Goal: Obtain resource: Download file/media

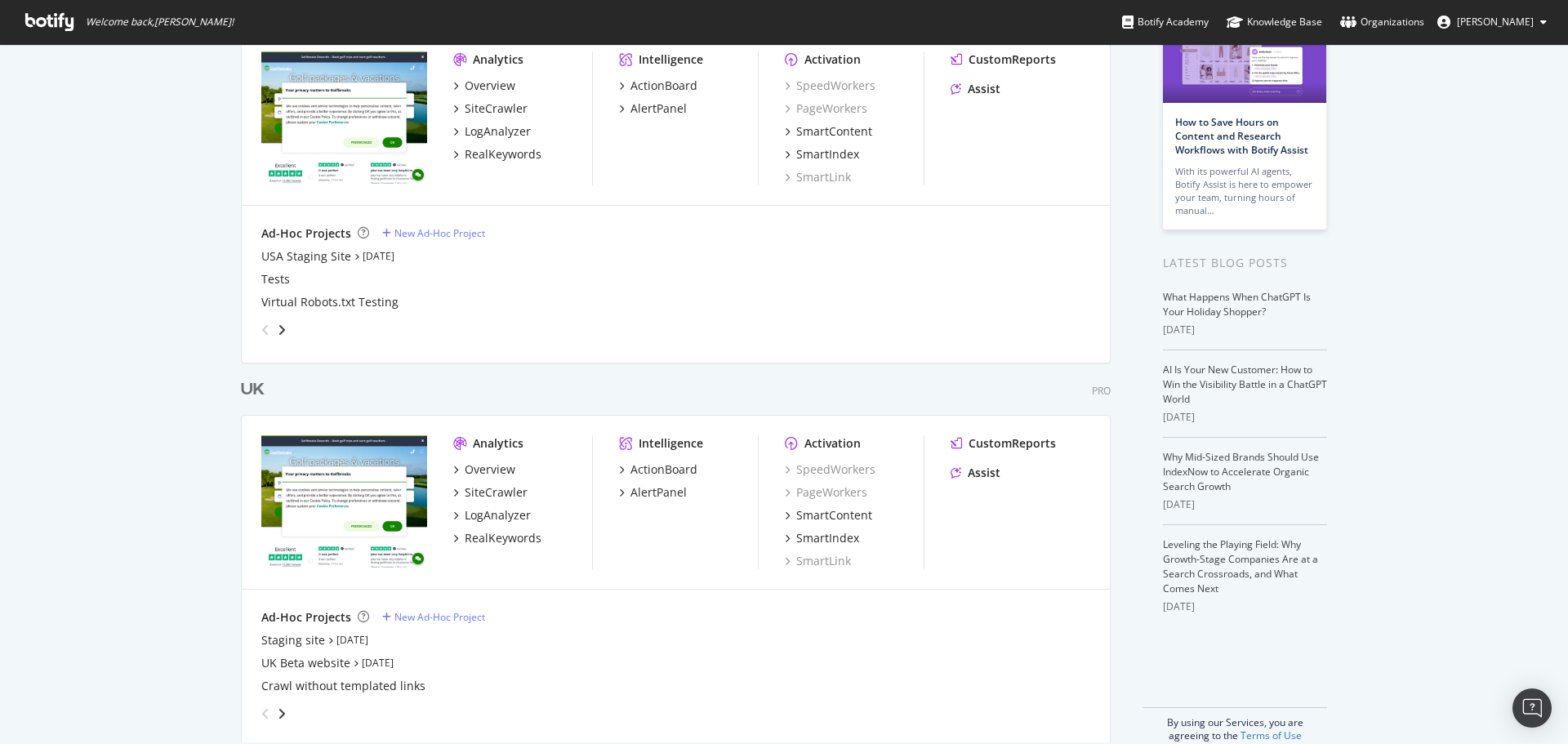
scroll to position [153, 0]
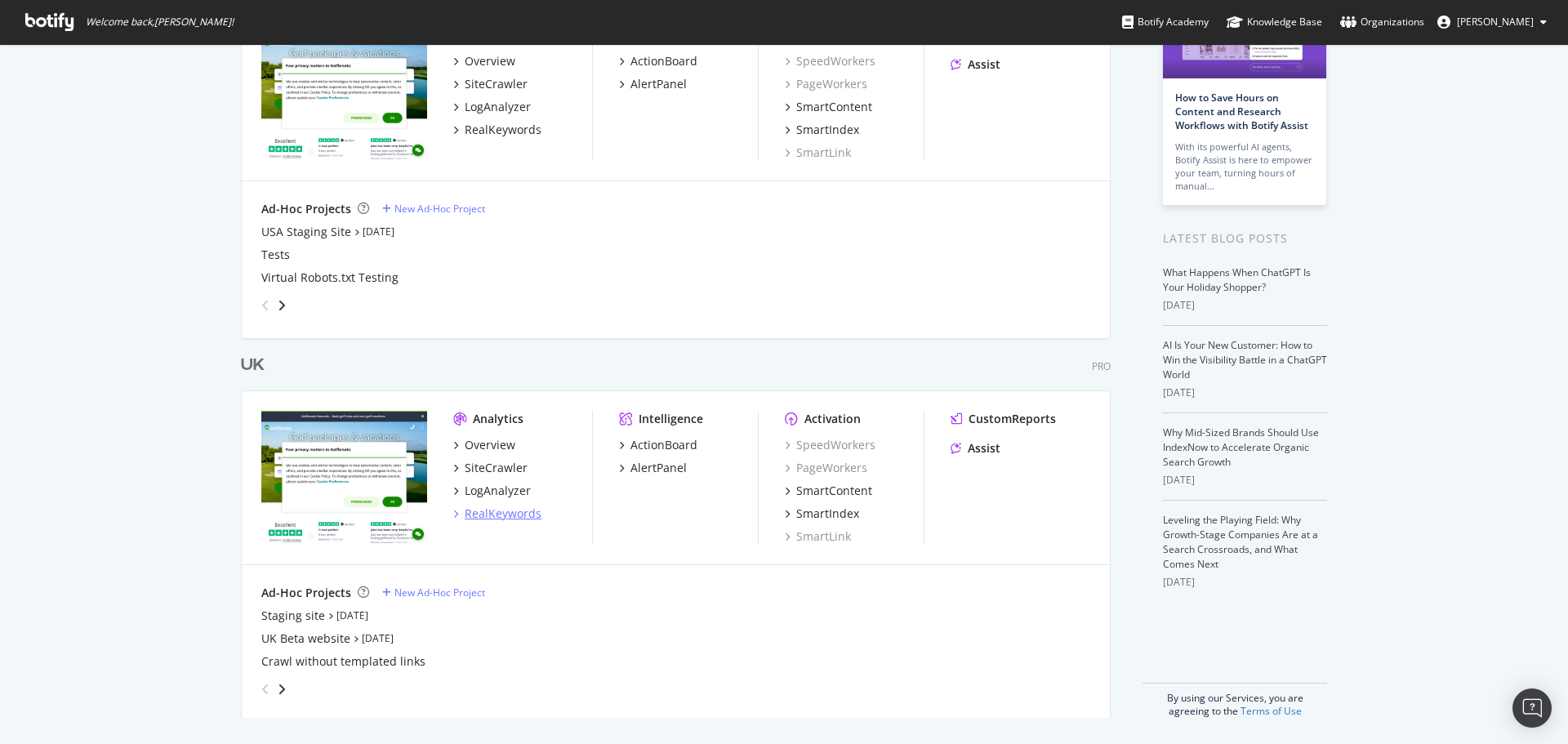
click at [527, 515] on div "RealKeywords" at bounding box center [503, 514] width 76 height 17
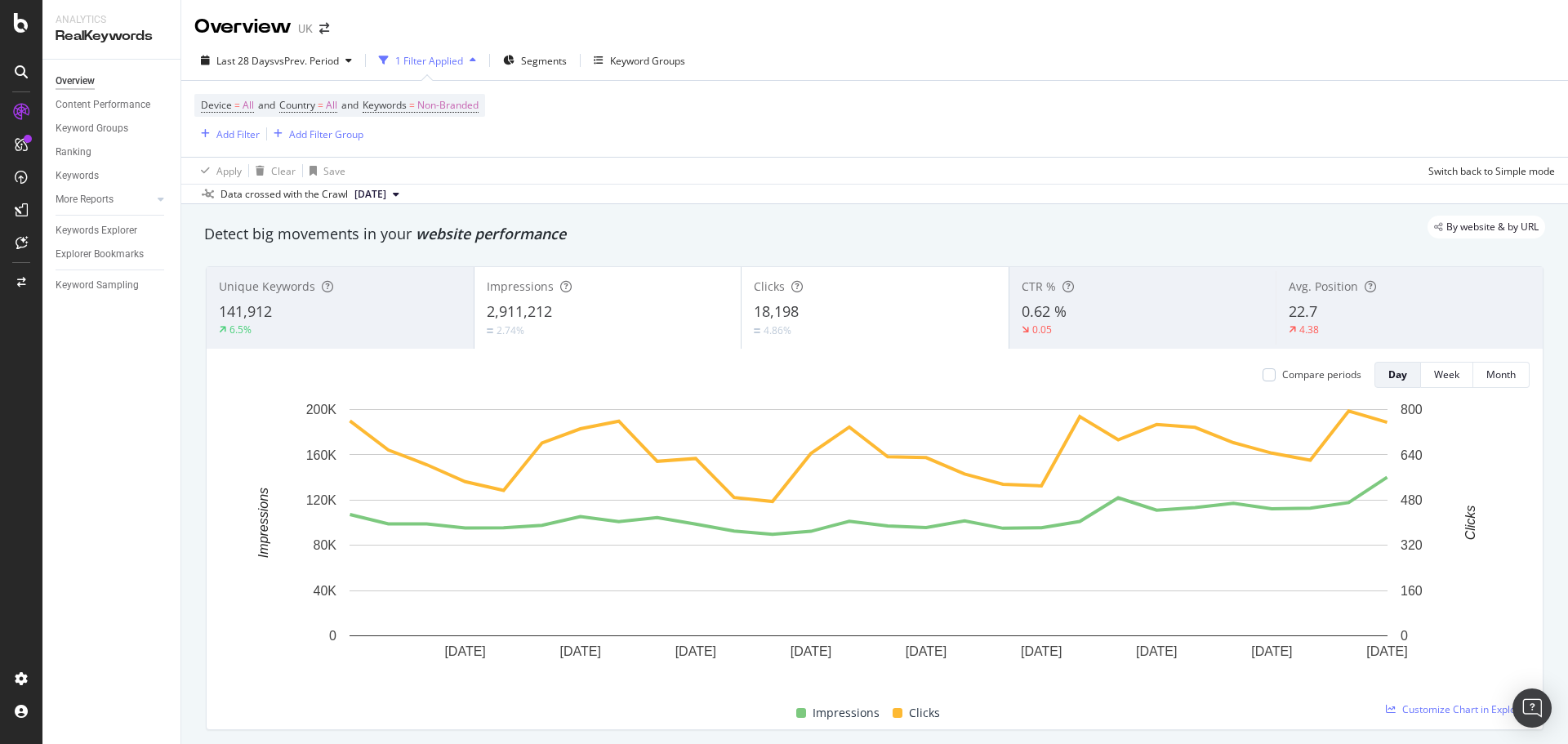
click at [570, 315] on div "2,911,212" at bounding box center [609, 313] width 243 height 22
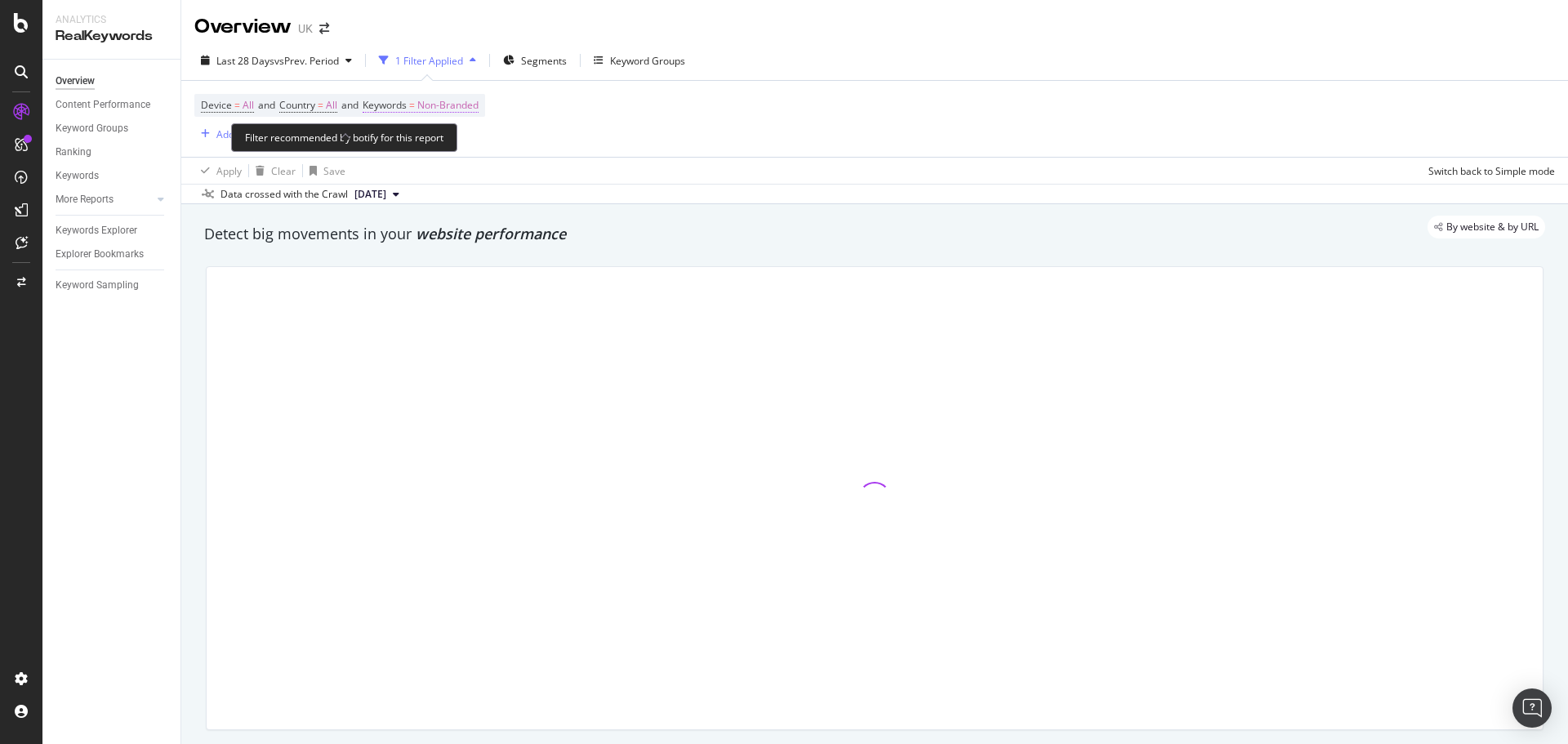
click at [453, 108] on span "Non-Branded" at bounding box center [448, 106] width 62 height 23
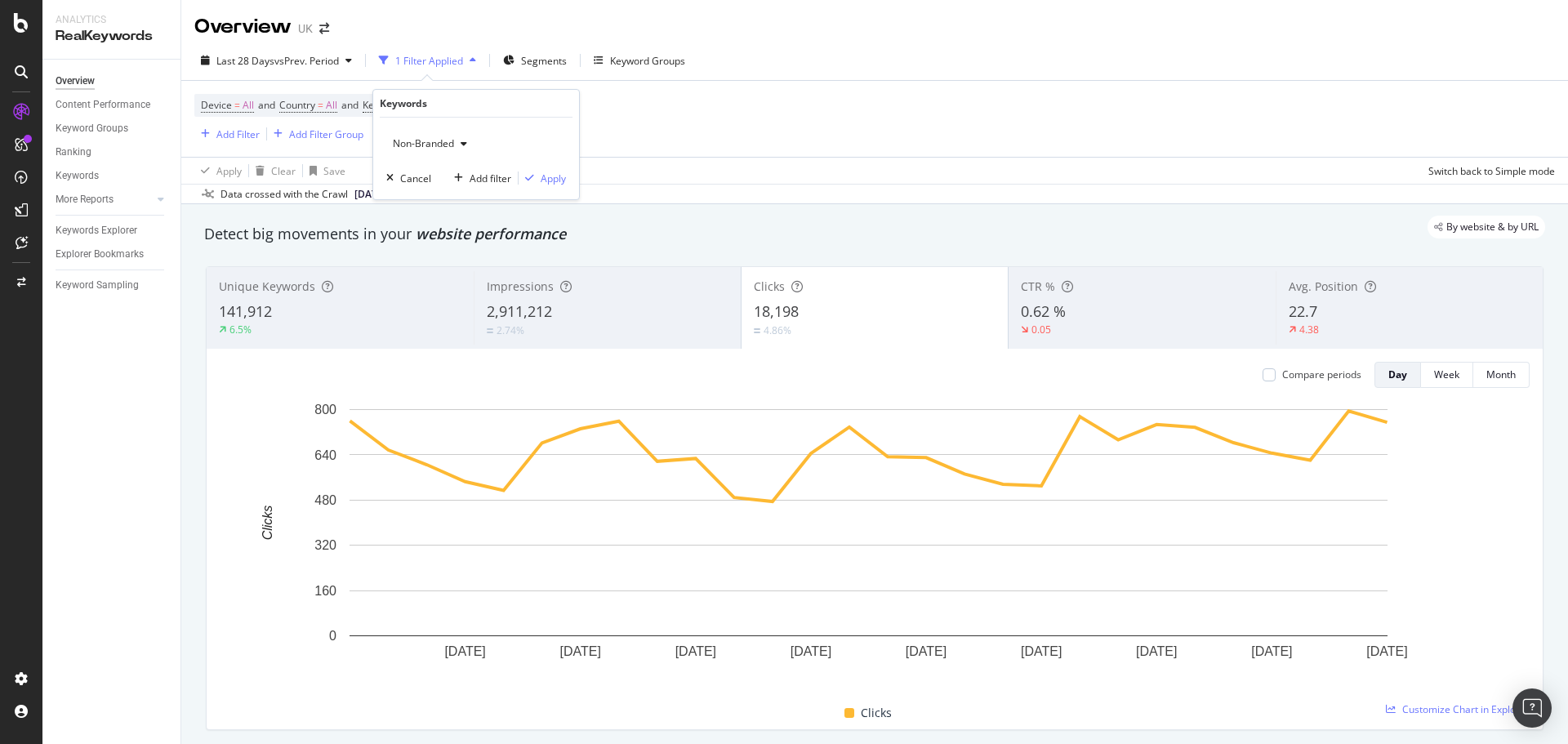
click at [439, 134] on div "Non-Branded" at bounding box center [430, 143] width 87 height 24
click at [417, 267] on span "All" at bounding box center [483, 271] width 166 height 15
click at [535, 176] on div "button" at bounding box center [530, 178] width 22 height 10
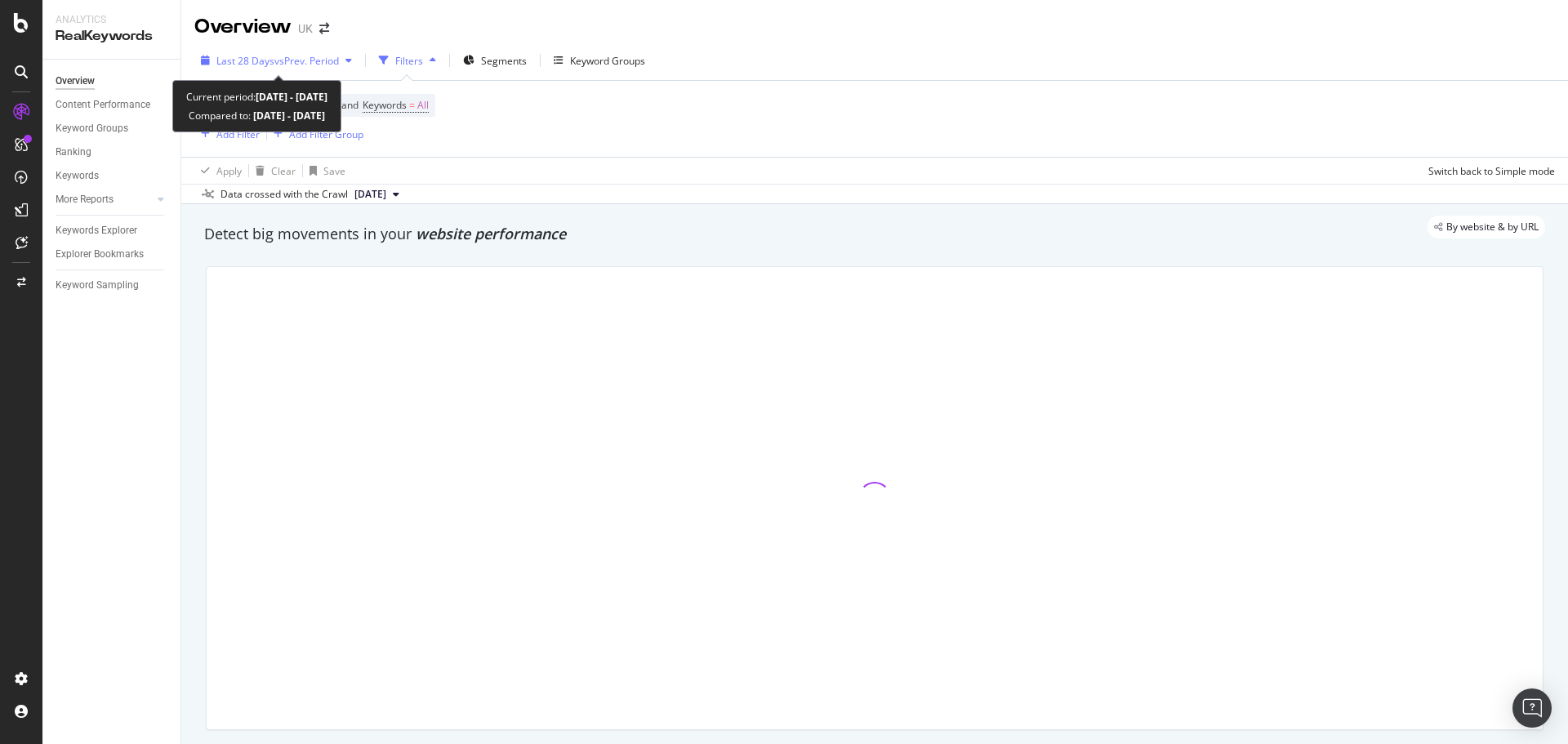
click at [260, 50] on div "Last 28 Days vs Prev. Period" at bounding box center [276, 60] width 164 height 24
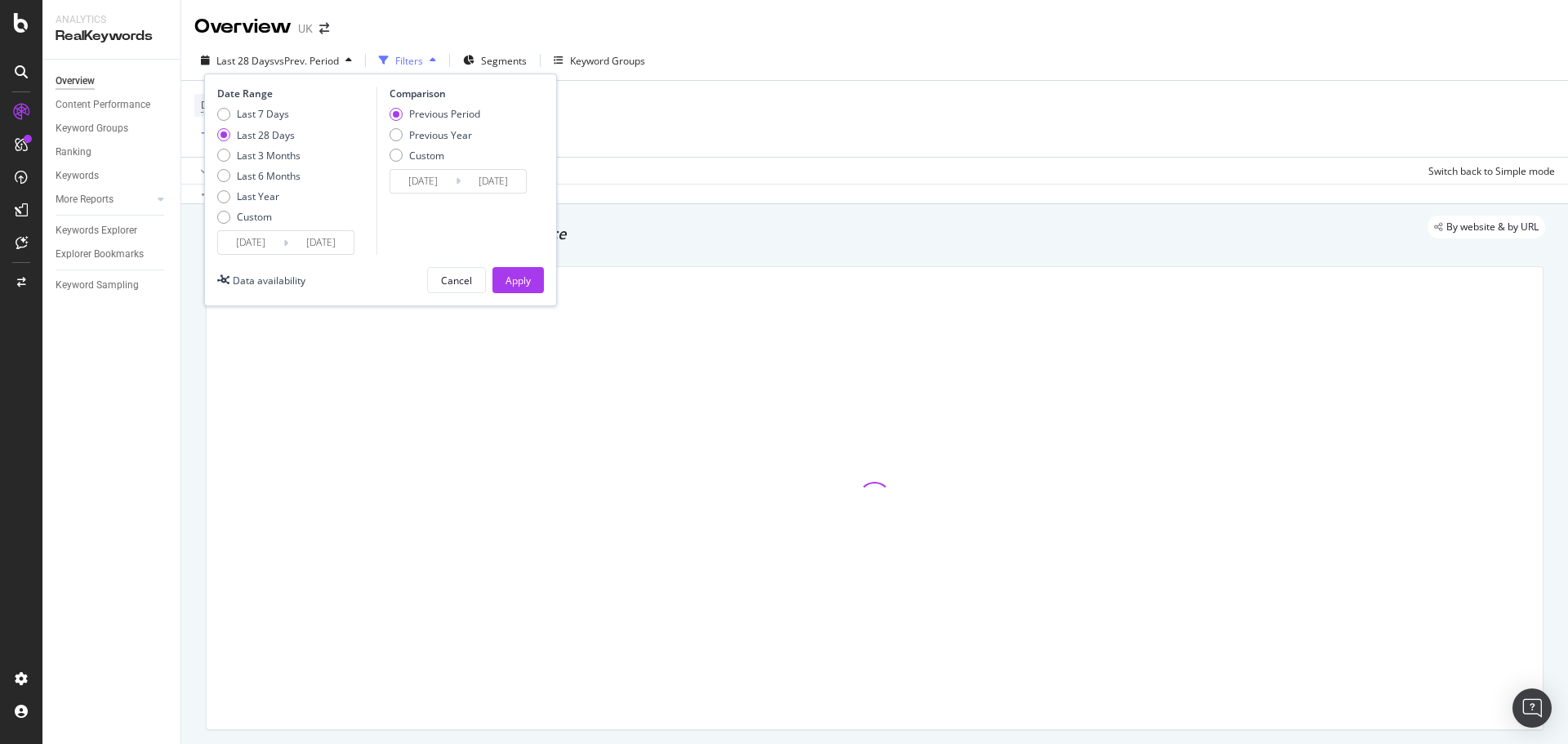
click at [273, 248] on input "[DATE]" at bounding box center [250, 243] width 66 height 23
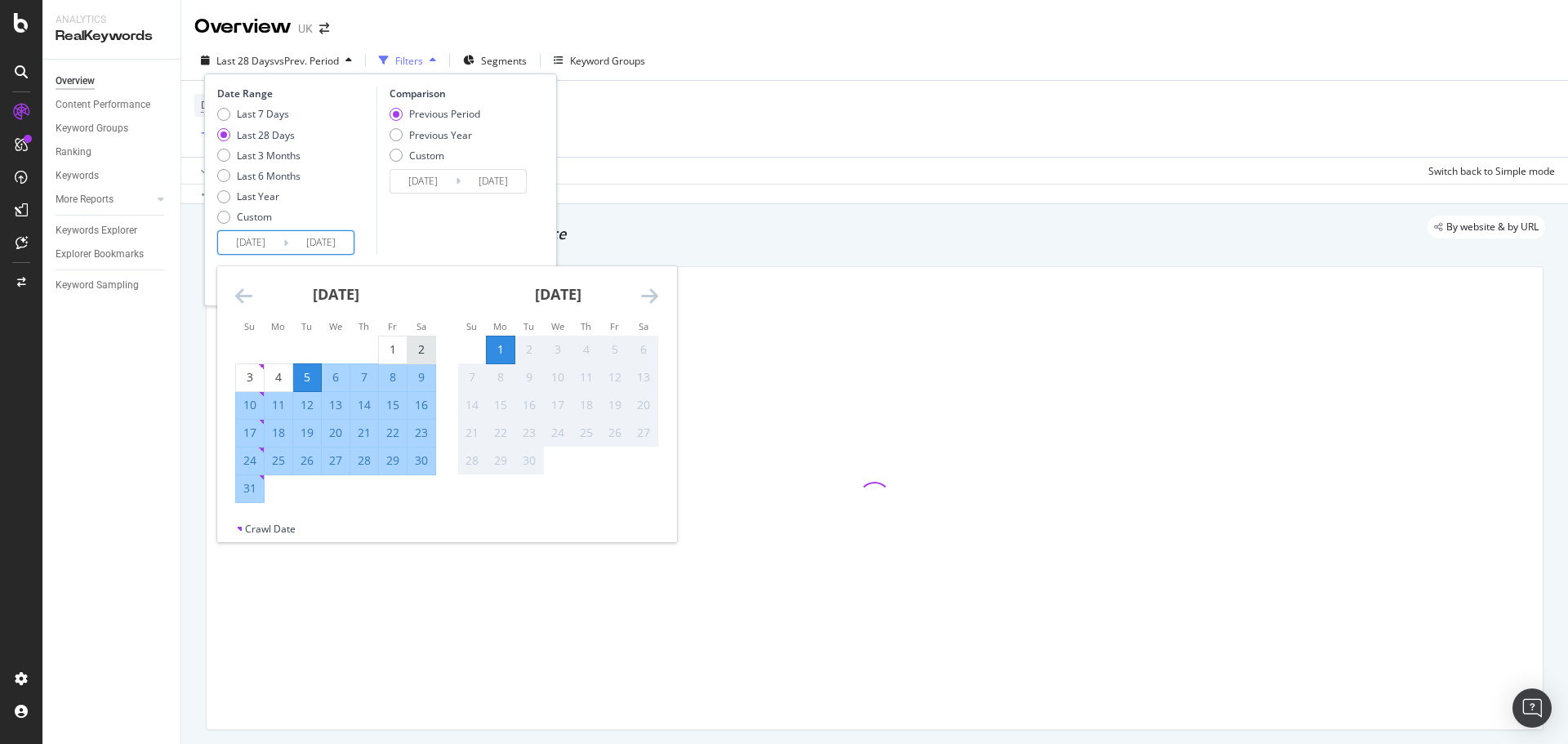
click at [408, 344] on div "2" at bounding box center [421, 350] width 27 height 17
type input "[DATE]"
click at [388, 342] on div "1" at bounding box center [392, 350] width 27 height 17
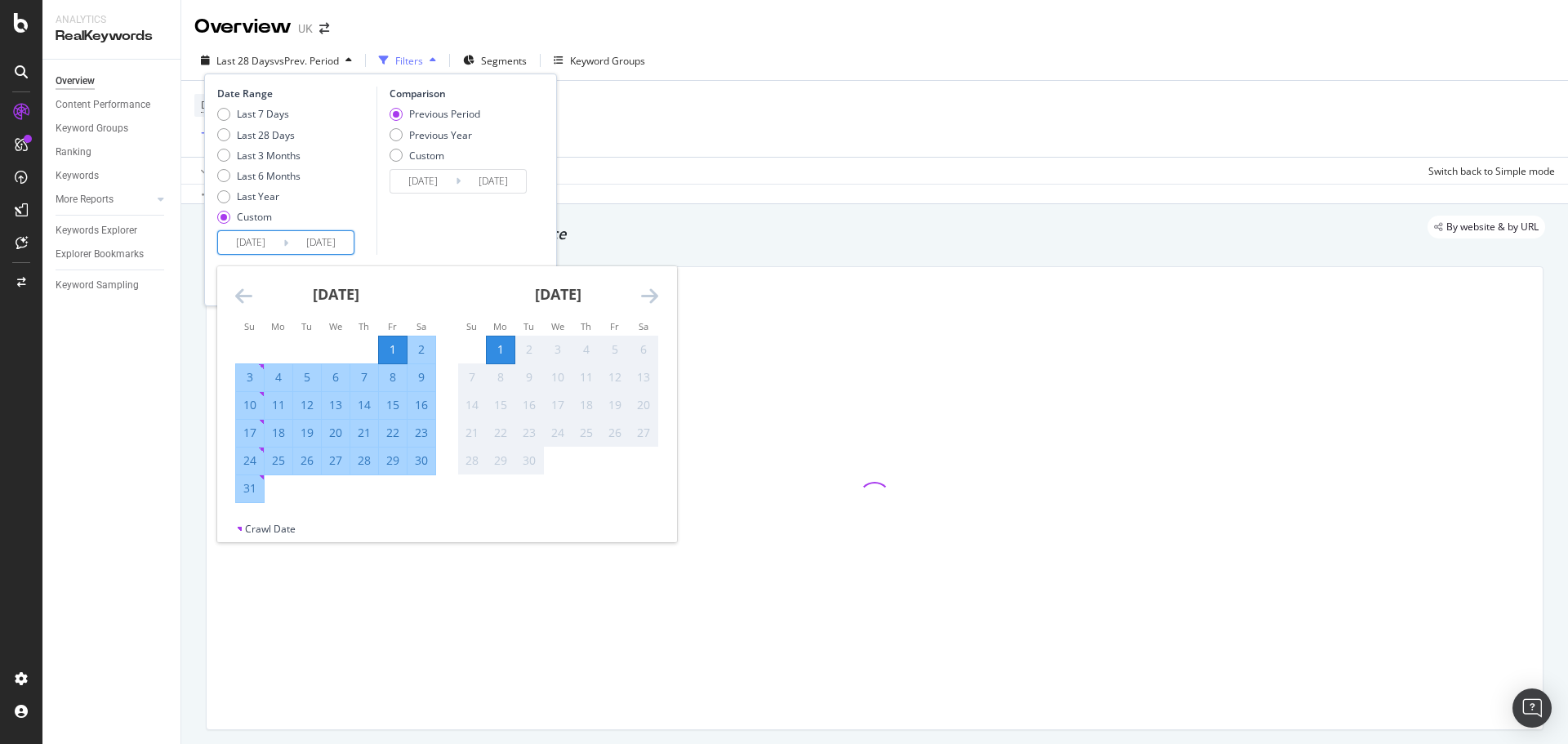
type input "[DATE]"
click at [240, 488] on div "31" at bounding box center [249, 489] width 27 height 17
type input "[DATE]"
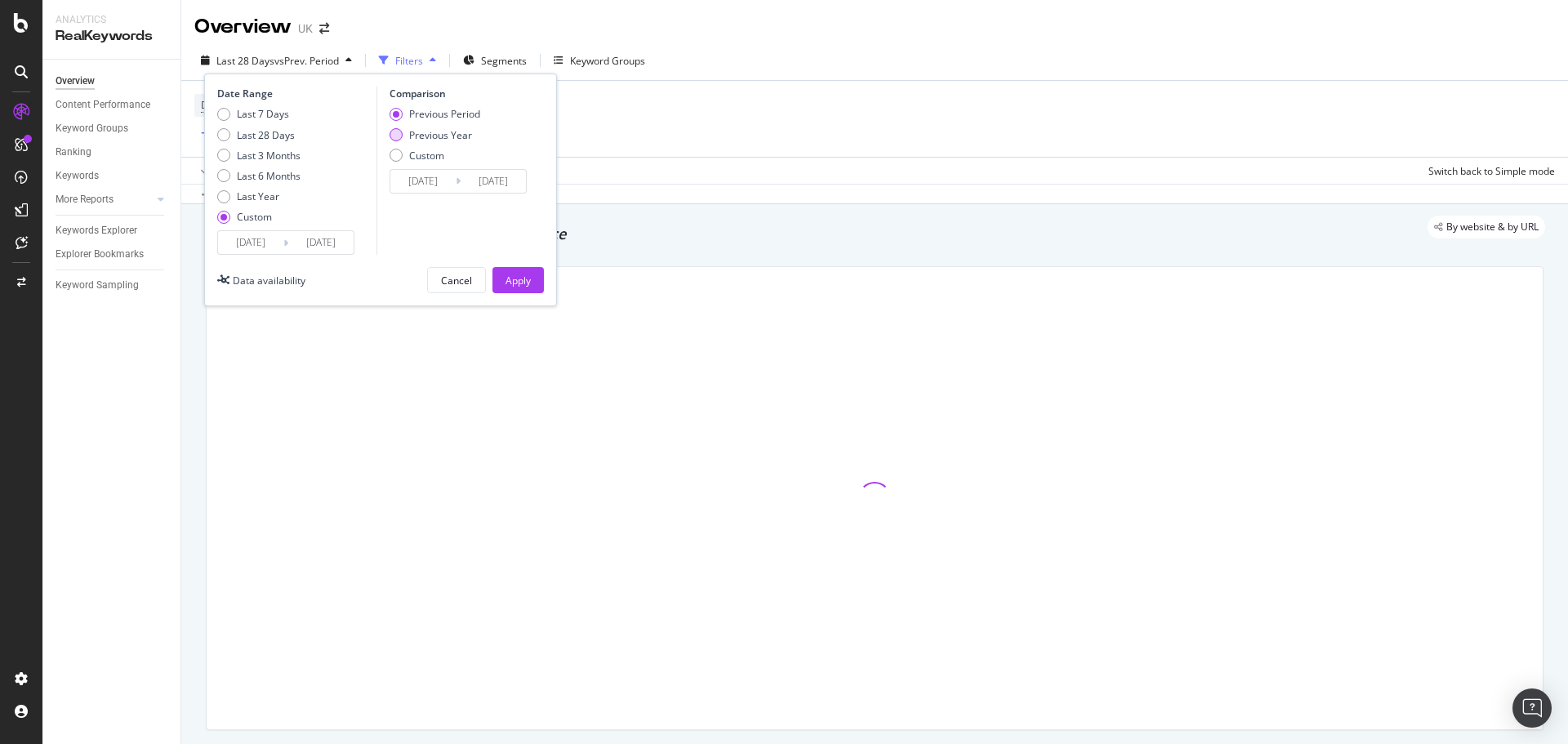
click at [428, 135] on div "Previous Year" at bounding box center [441, 135] width 63 height 14
type input "[DATE]"
click at [422, 183] on input "[DATE]" at bounding box center [423, 181] width 66 height 23
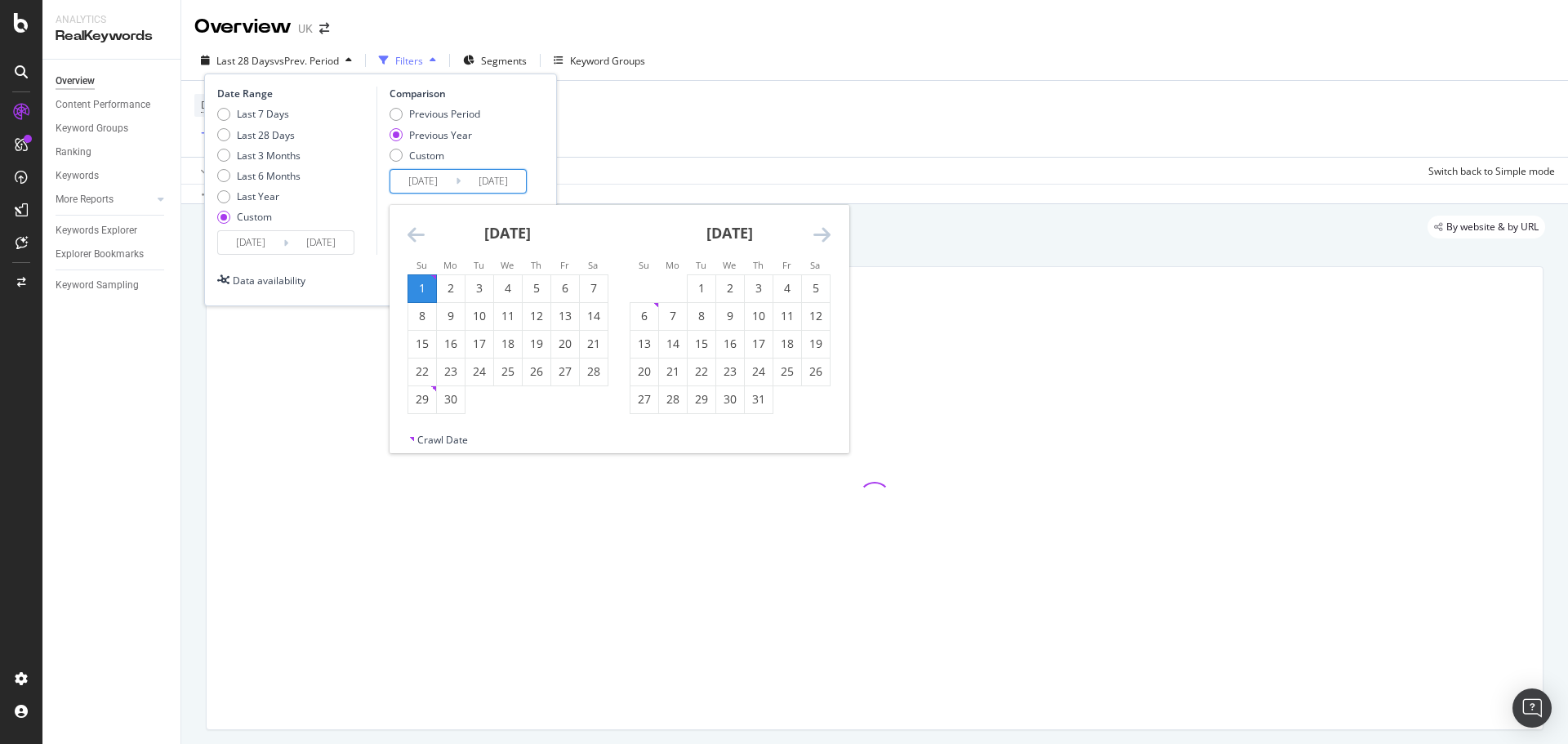
click at [412, 229] on icon "Move backward to switch to the previous month." at bounding box center [416, 234] width 17 height 20
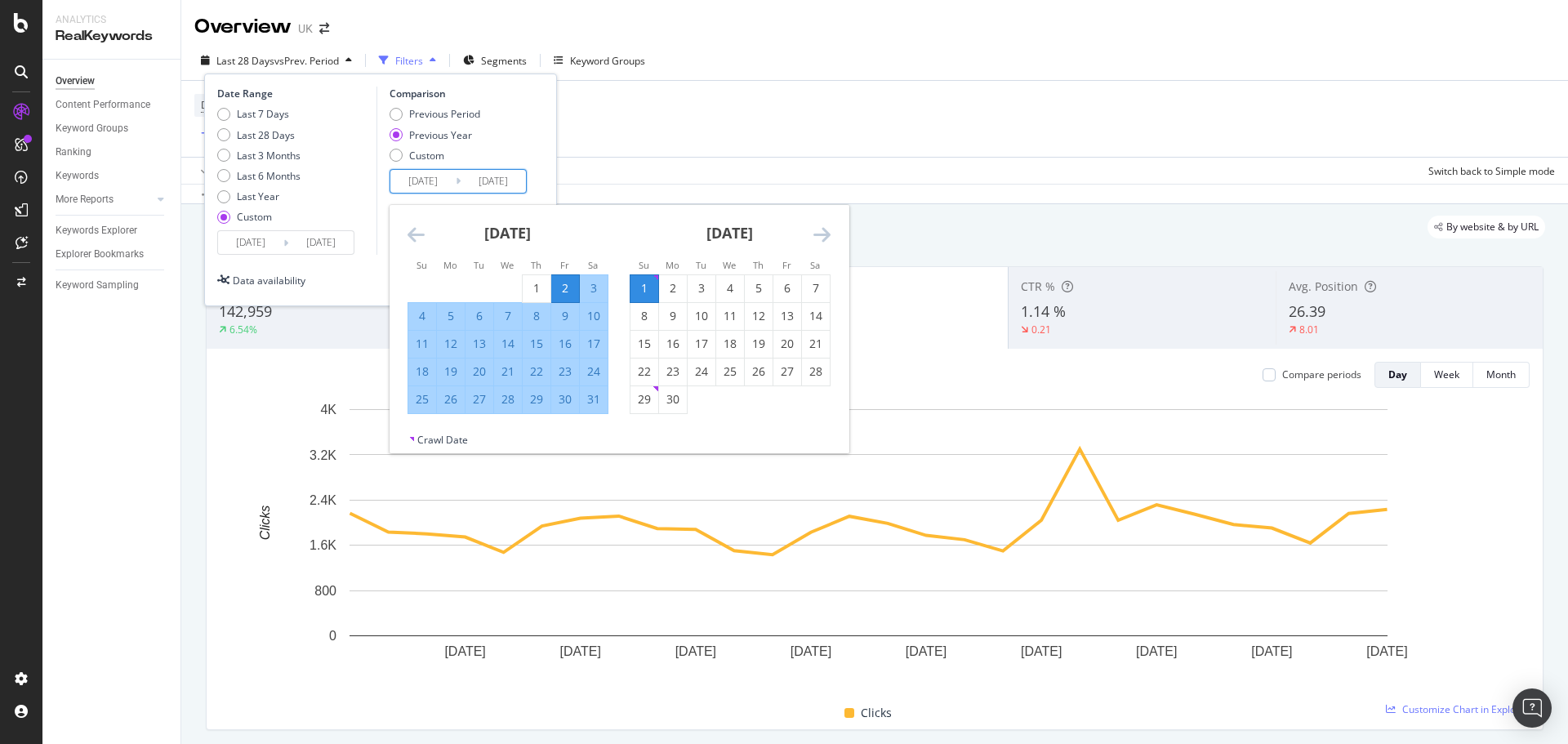
click at [551, 285] on div "2" at bounding box center [565, 288] width 27 height 17
click at [529, 293] on div "1" at bounding box center [536, 288] width 27 height 17
type input "[DATE]"
click at [595, 401] on div "31" at bounding box center [594, 400] width 27 height 17
type input "[DATE]"
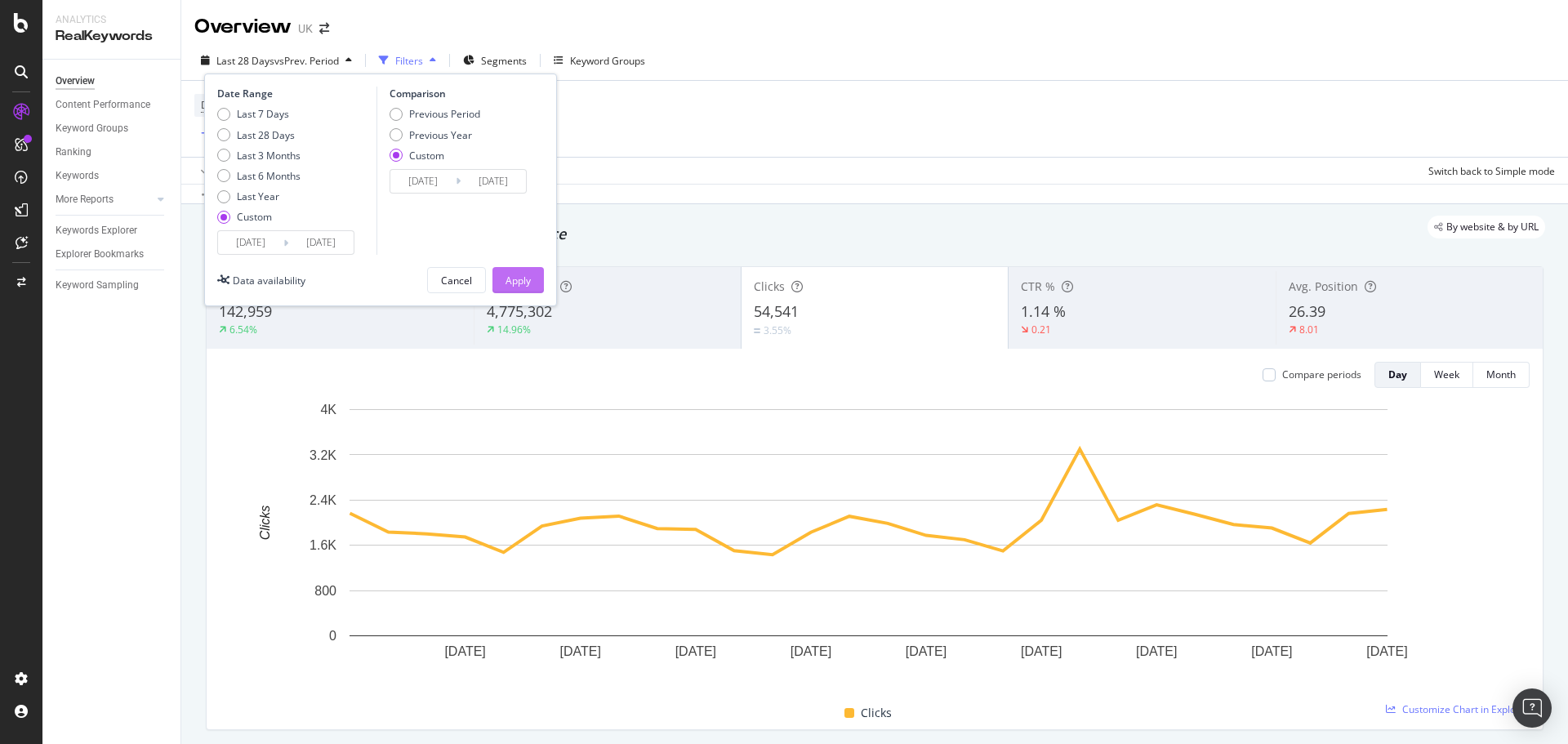
click at [516, 278] on div "Apply" at bounding box center [518, 280] width 25 height 14
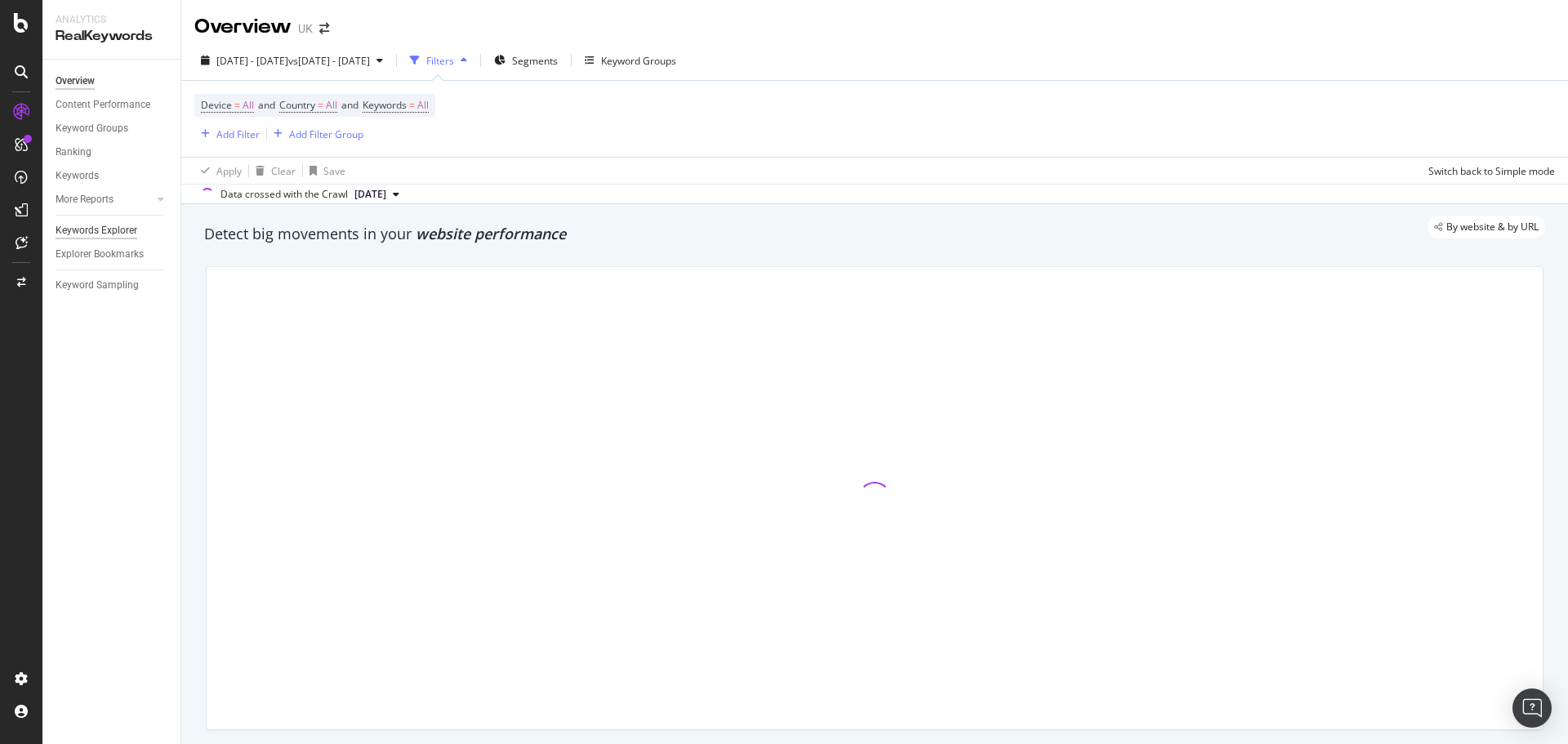
click at [107, 235] on div "Keywords Explorer" at bounding box center [96, 230] width 81 height 17
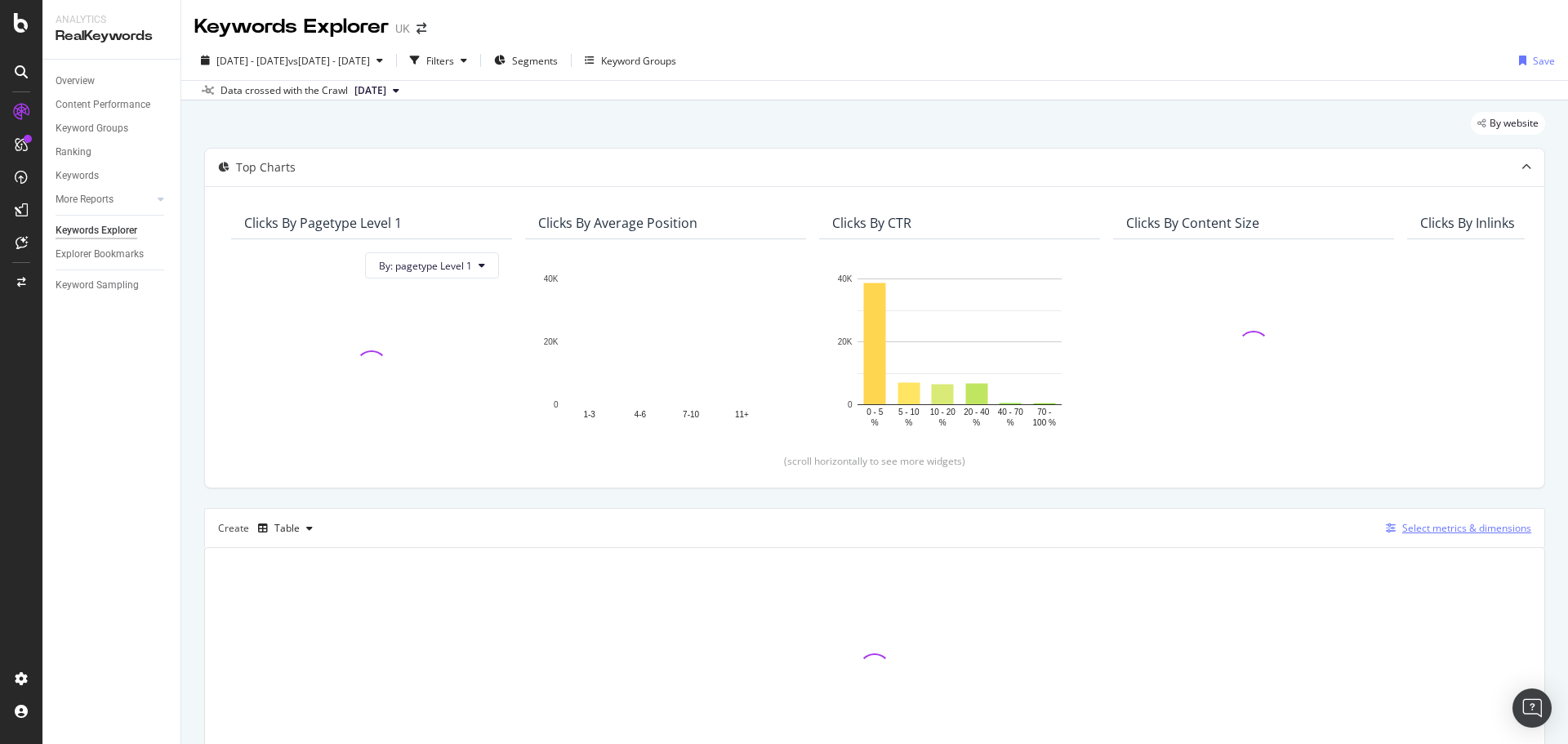
click at [1448, 531] on div "Select metrics & dimensions" at bounding box center [1467, 528] width 129 height 14
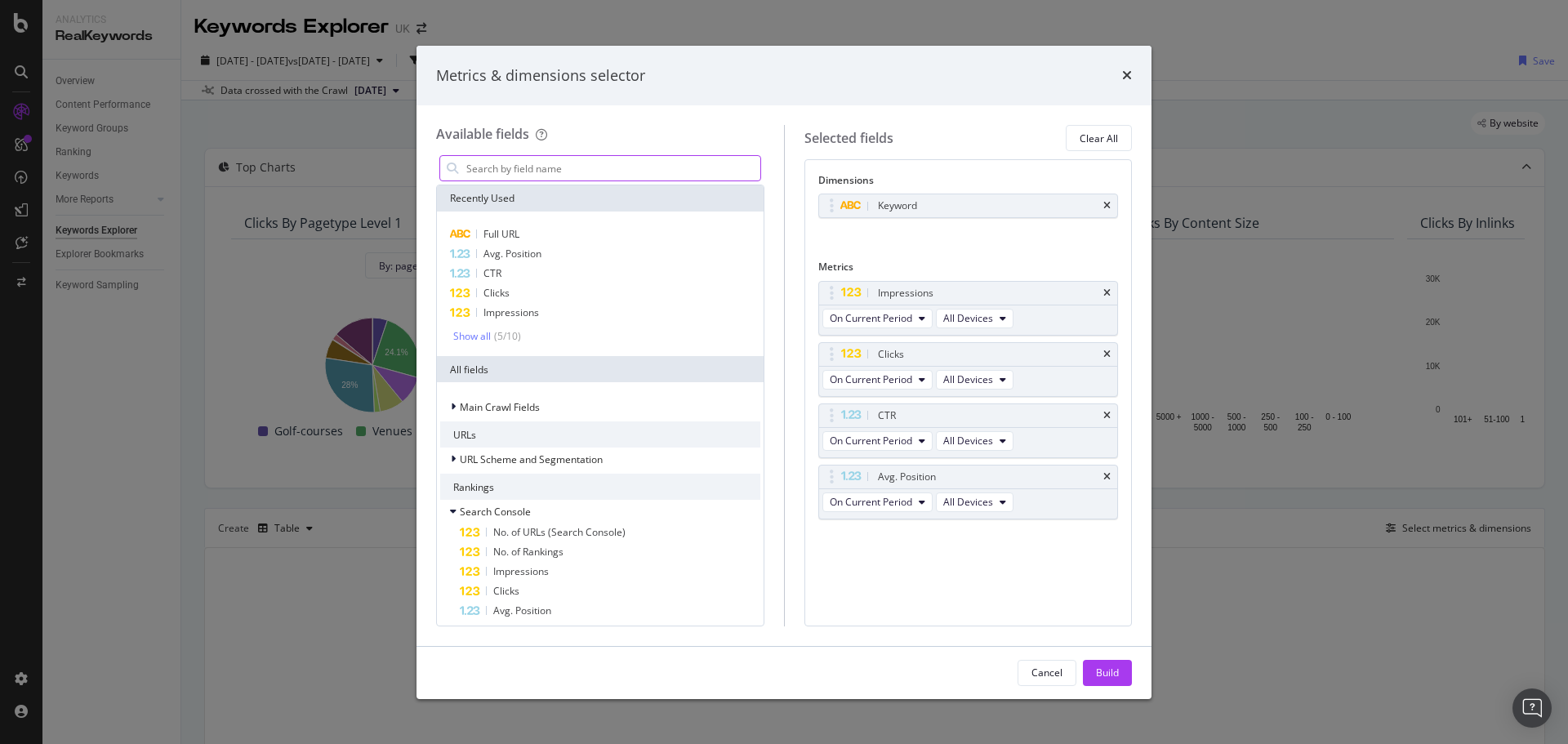
click at [583, 171] on input "modal" at bounding box center [613, 168] width 296 height 24
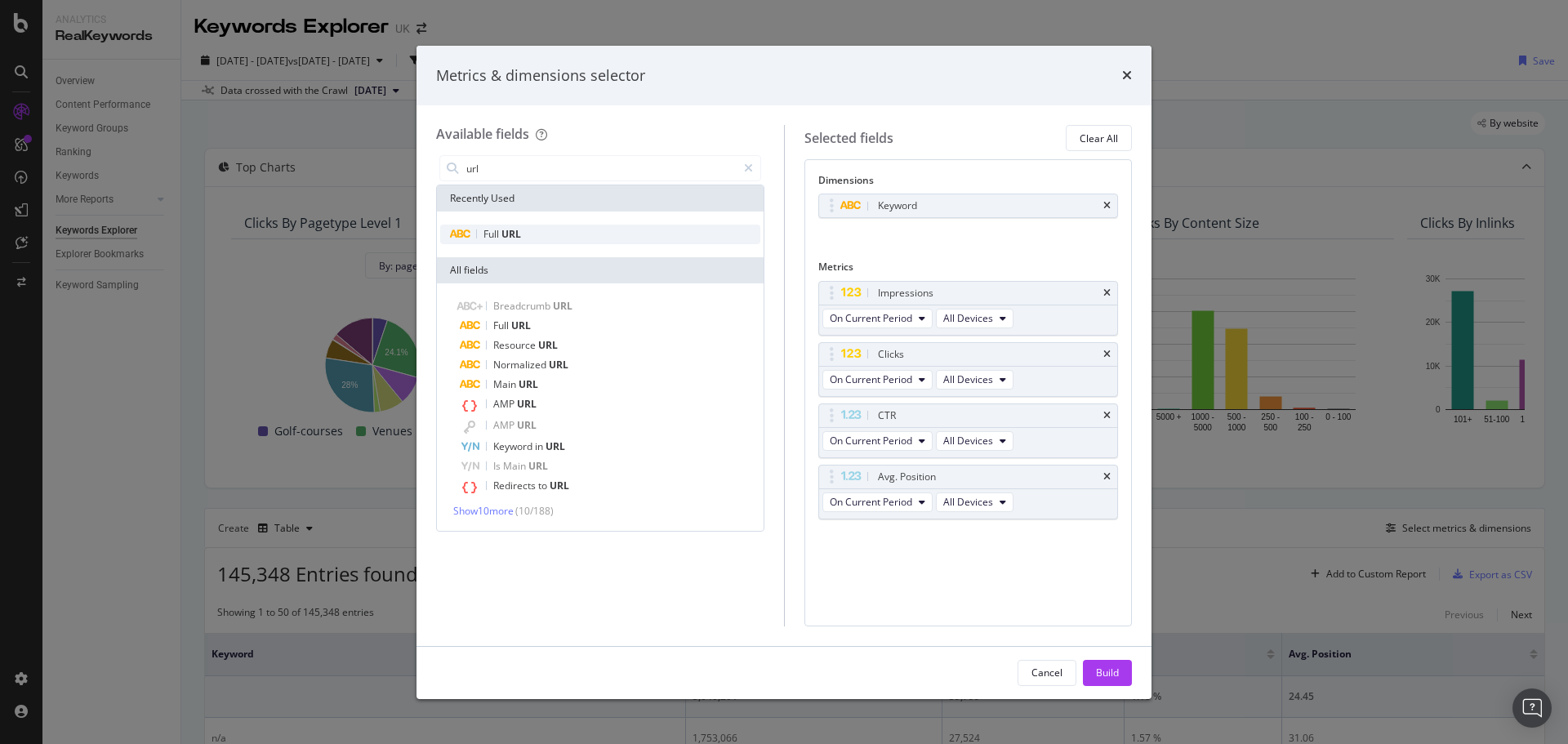
click at [578, 227] on div "Full URL" at bounding box center [600, 234] width 320 height 20
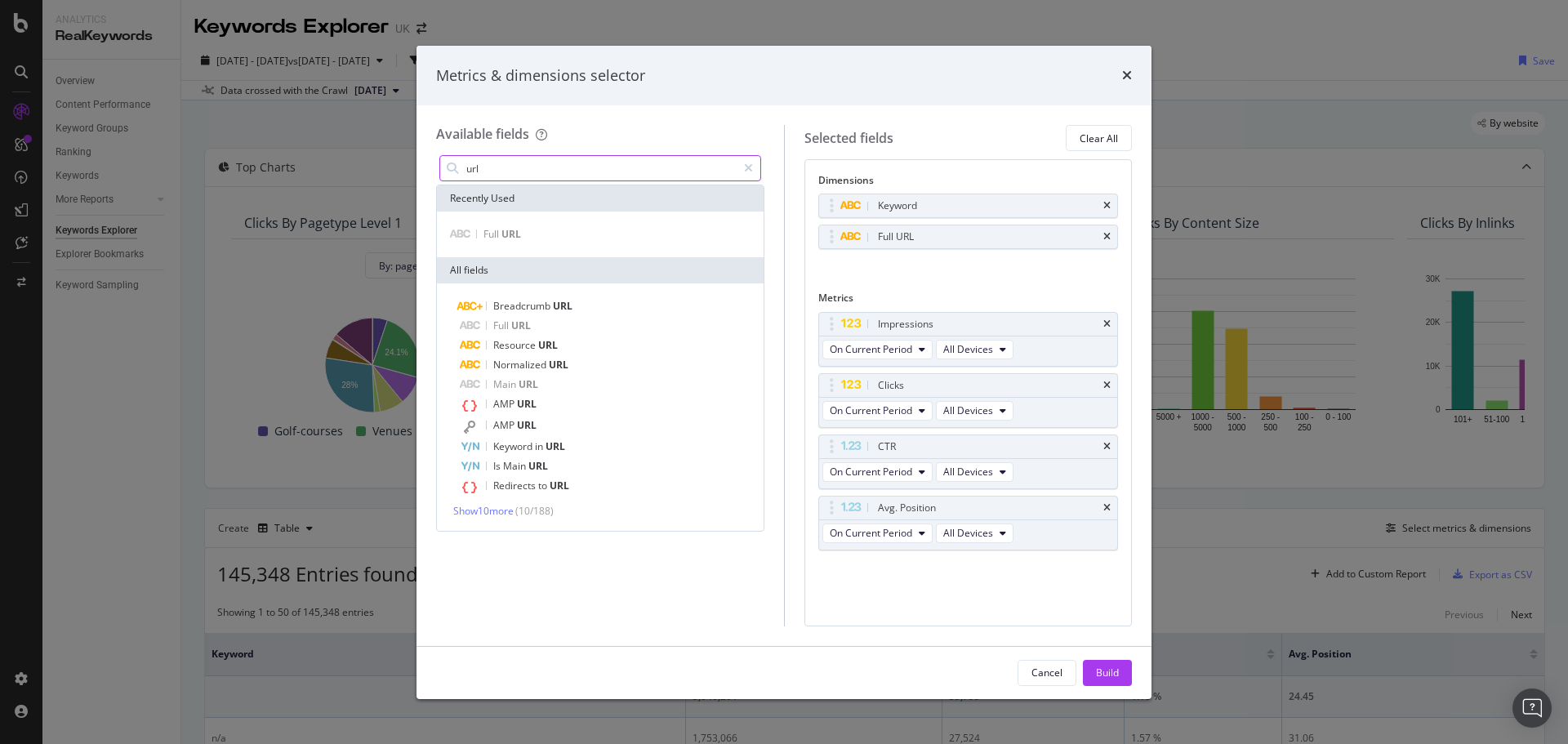
click at [509, 175] on input "url" at bounding box center [600, 168] width 272 height 24
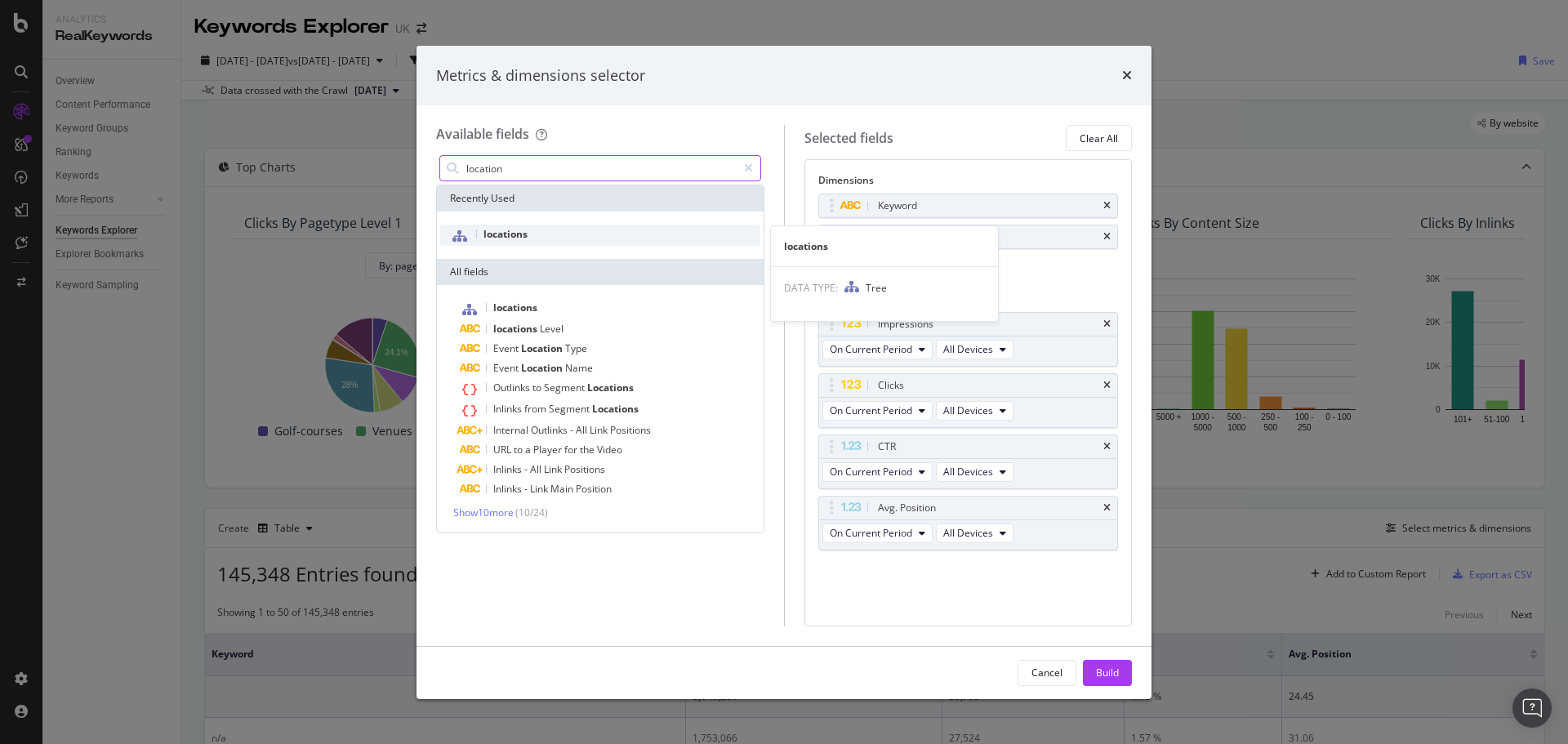
type input "location"
click at [529, 240] on div "locations" at bounding box center [600, 235] width 320 height 22
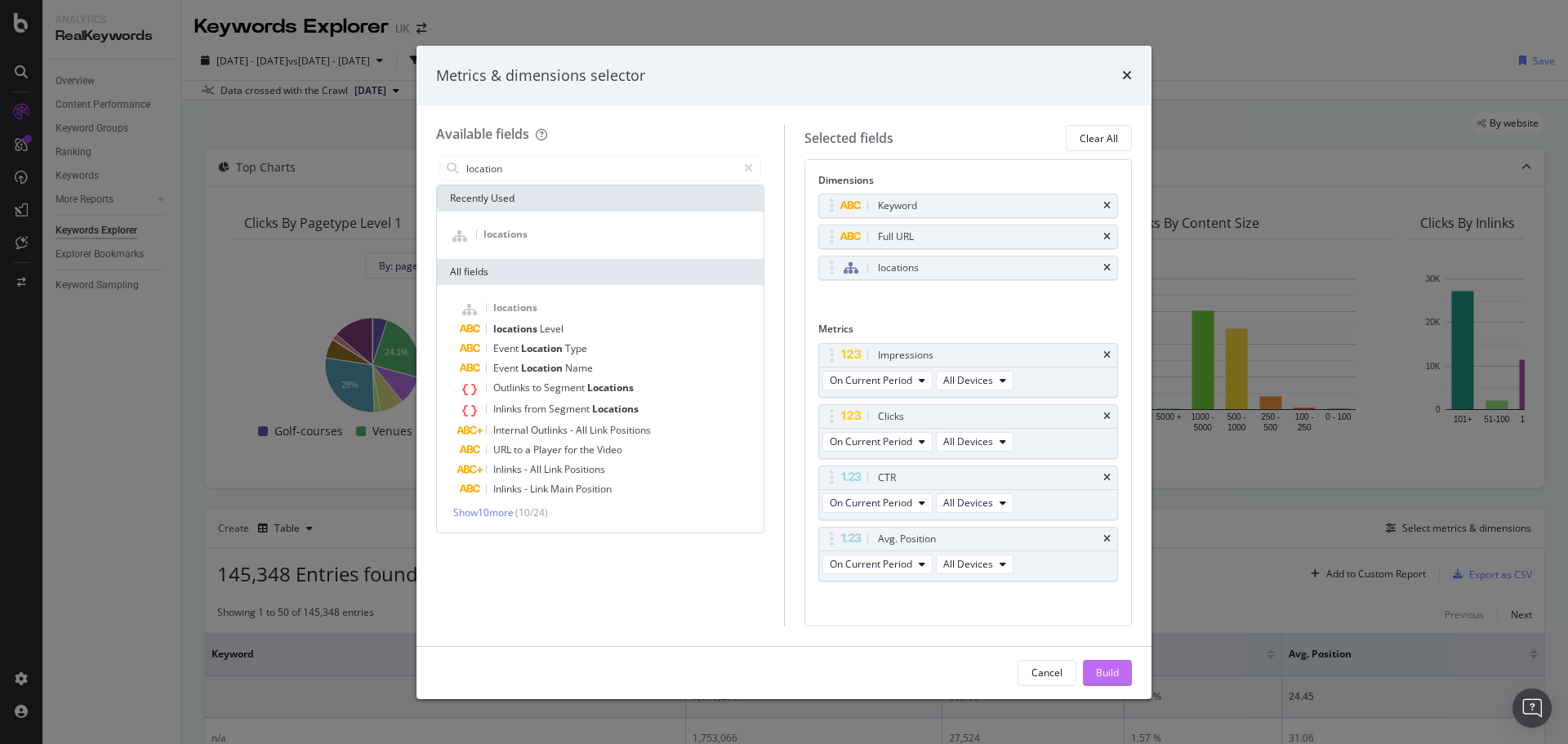
click at [1120, 669] on button "Build" at bounding box center [1107, 673] width 49 height 26
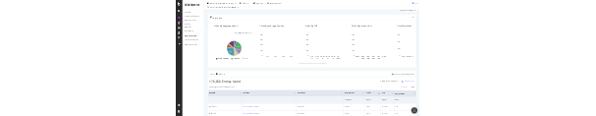
scroll to position [98, 0]
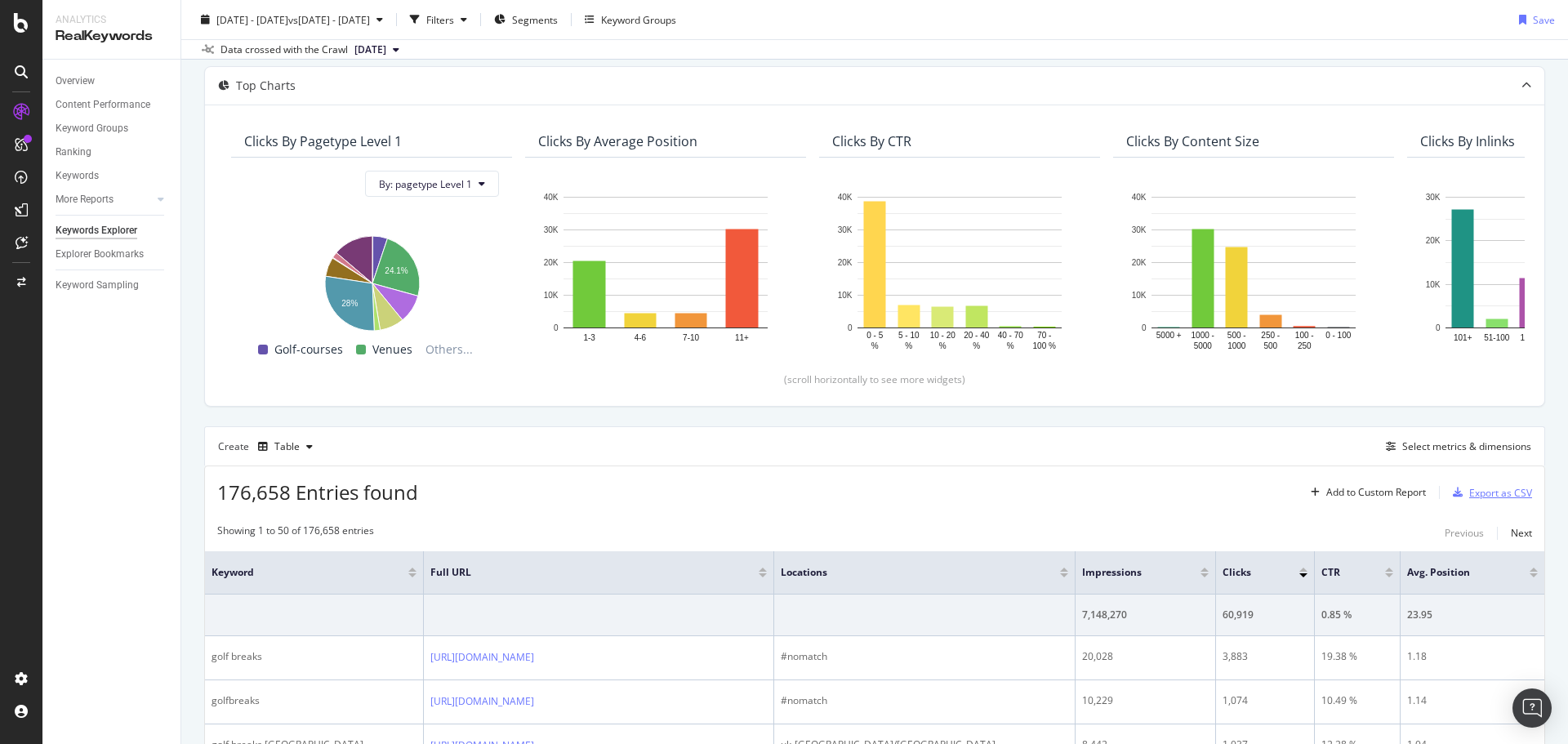
click at [1472, 492] on div "Export as CSV" at bounding box center [1501, 493] width 63 height 14
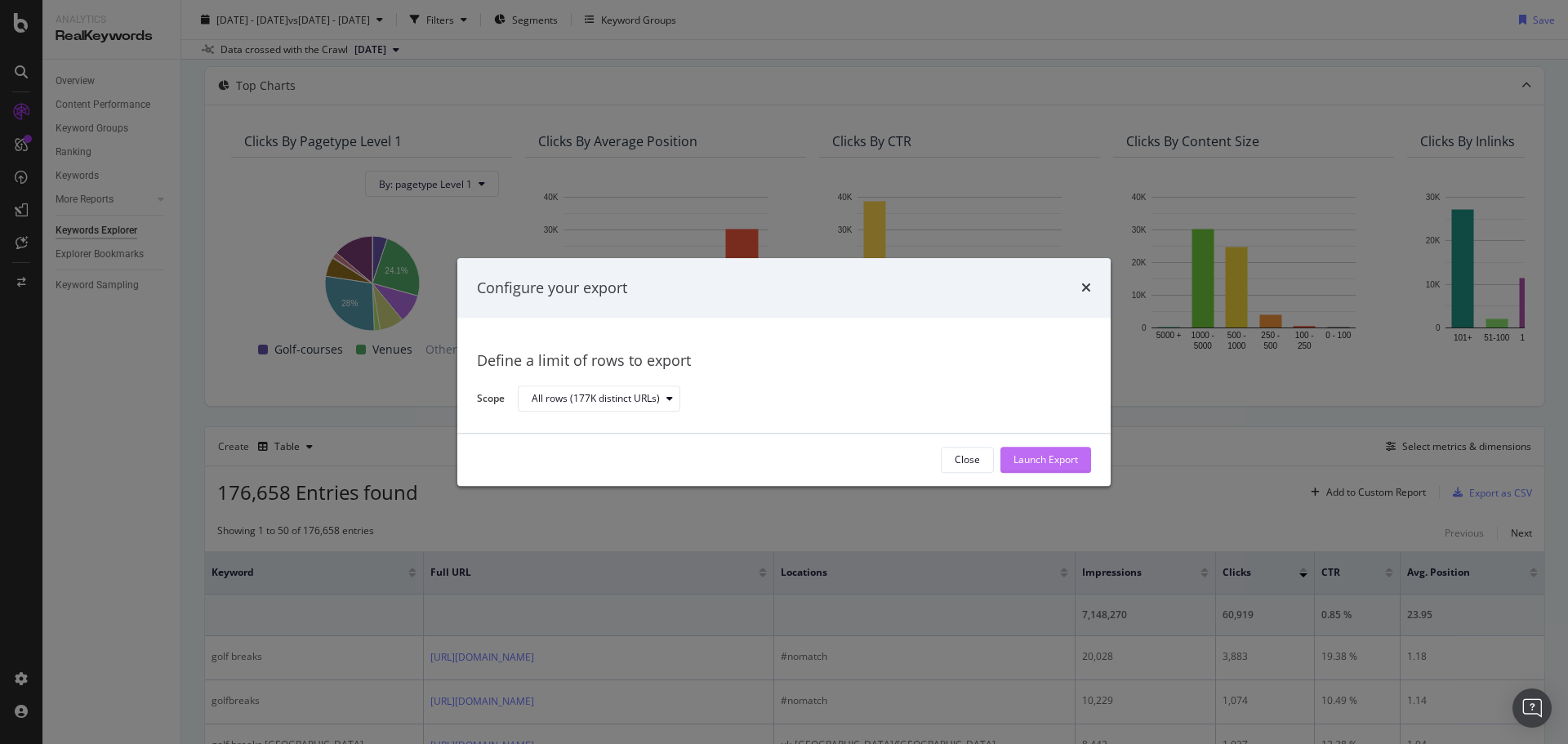
click at [1037, 456] on div "Launch Export" at bounding box center [1046, 460] width 65 height 14
